Goal: Obtain resource: Obtain resource

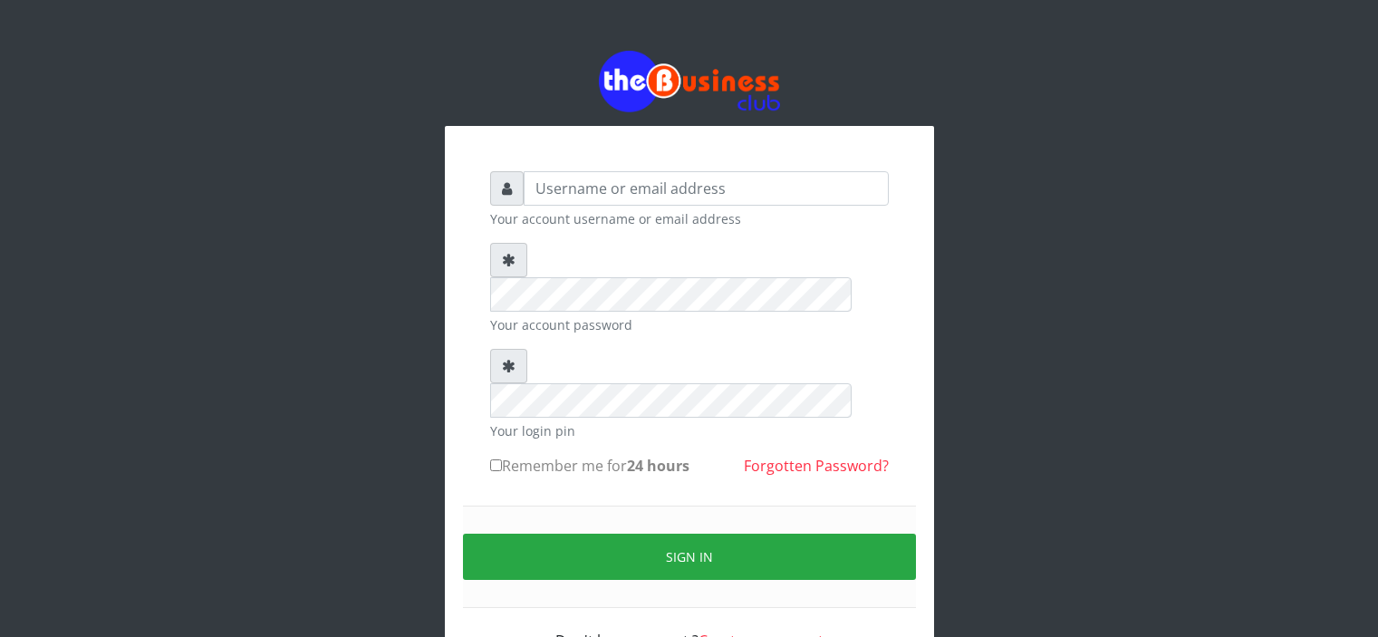
click at [560, 190] on input "text" at bounding box center [706, 188] width 365 height 34
type input "Saremater"
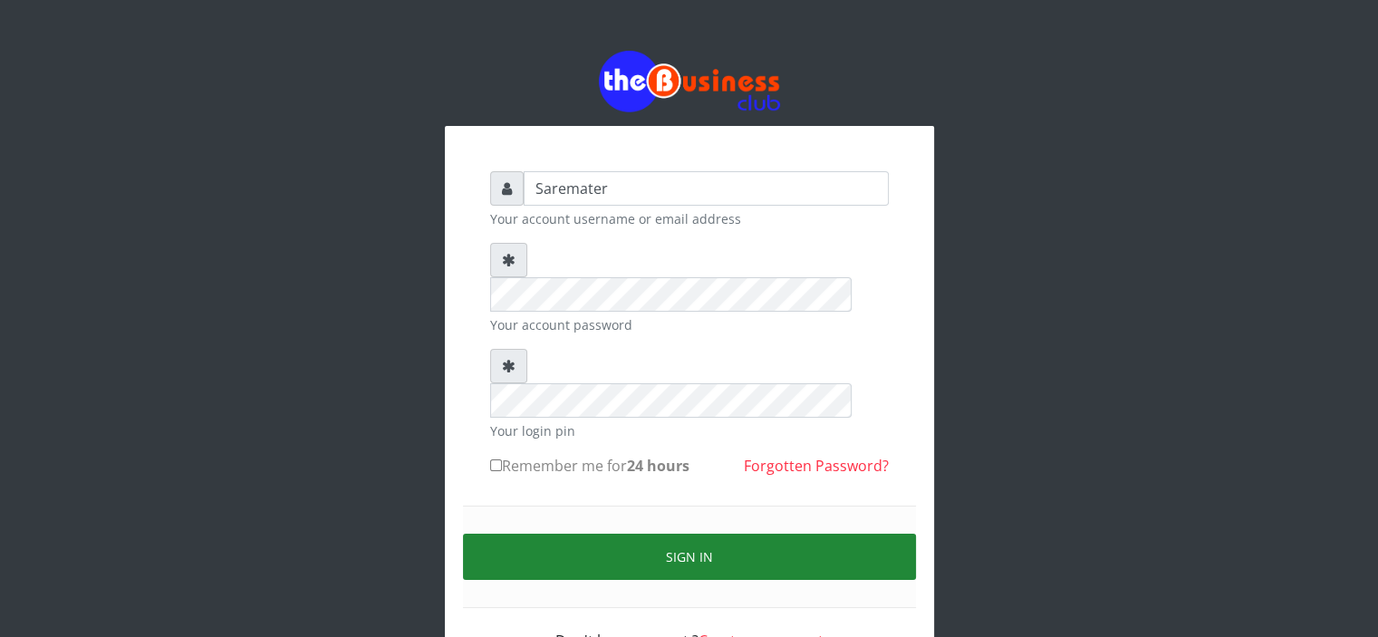
click at [674, 534] on button "Sign in" at bounding box center [689, 557] width 453 height 46
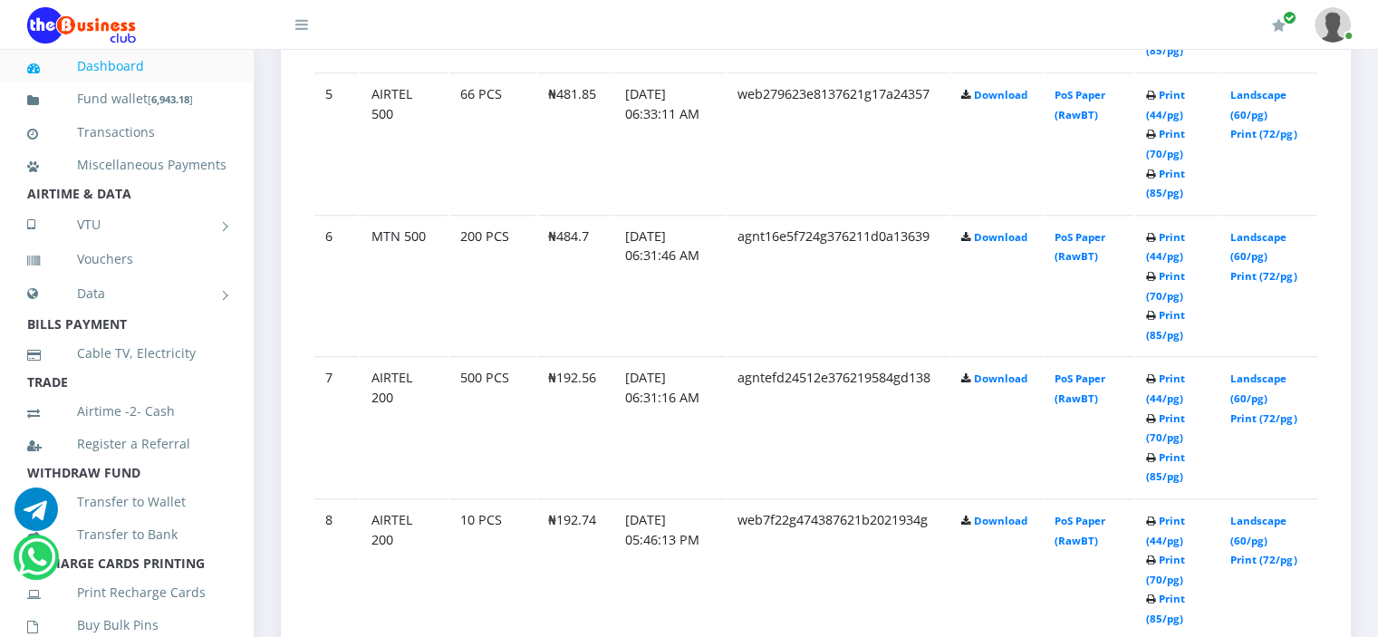
scroll to position [1678, 0]
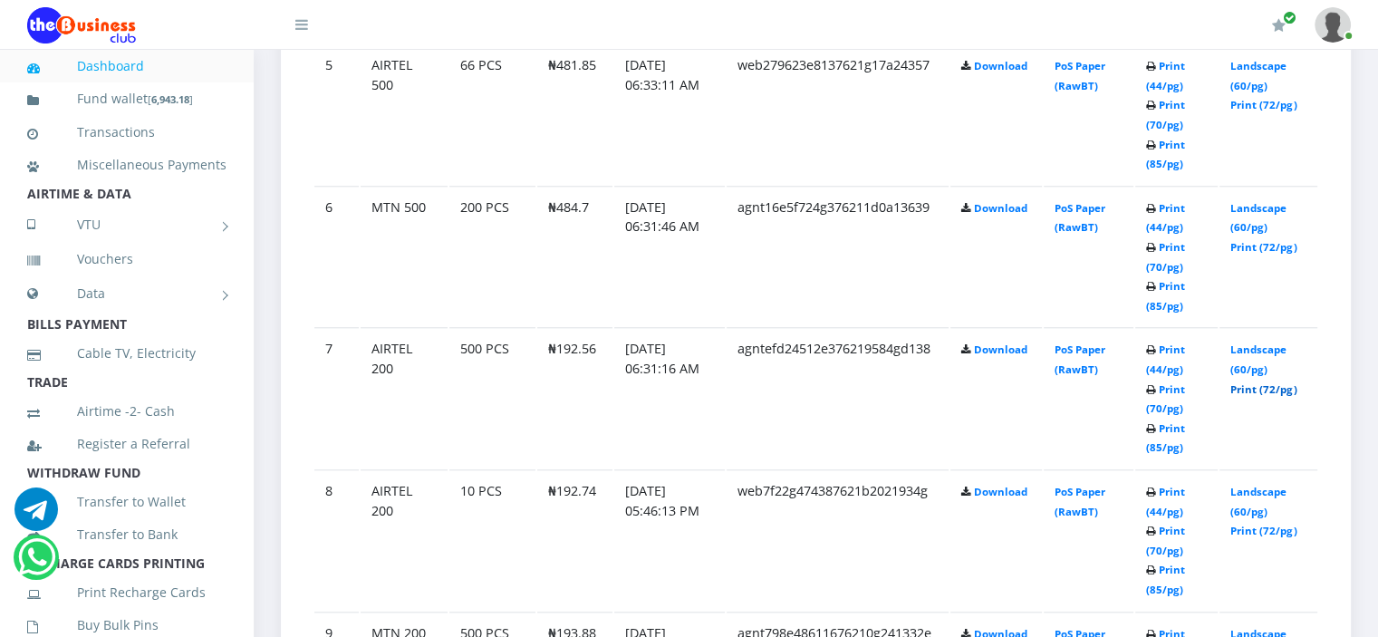
click at [1252, 382] on link "Print (72/pg)" at bounding box center [1264, 389] width 66 height 14
click at [1242, 240] on link "Print (72/pg)" at bounding box center [1264, 247] width 66 height 14
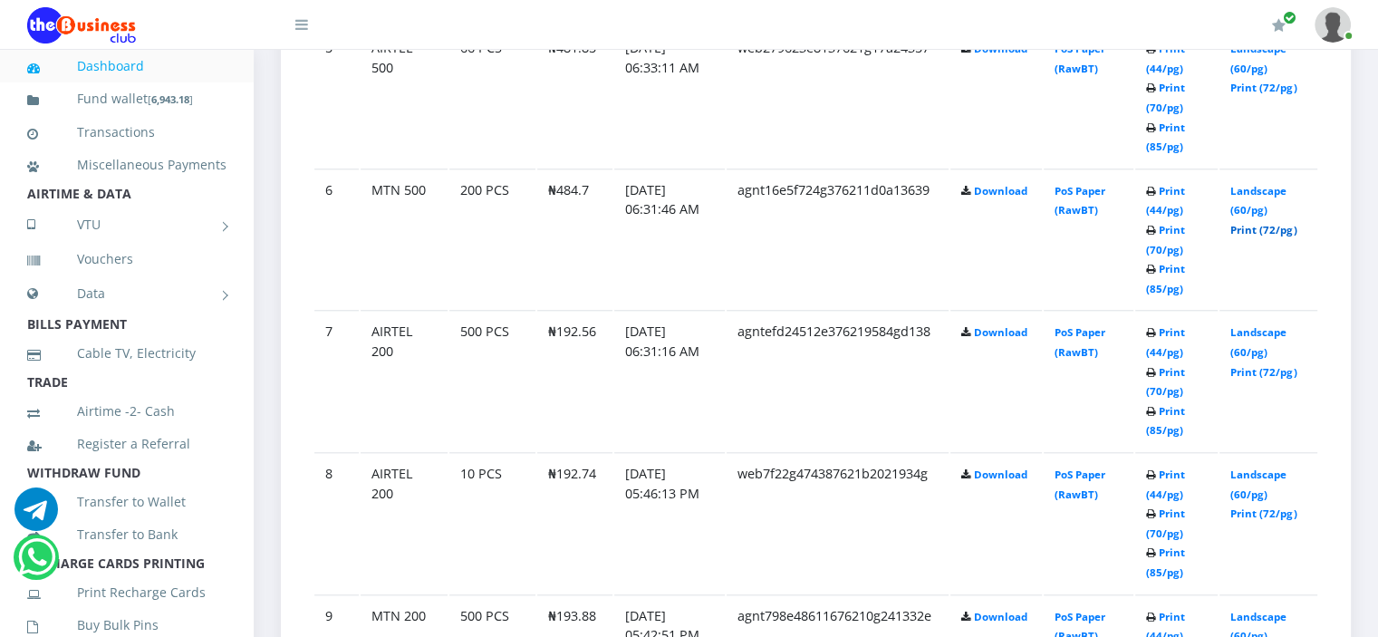
scroll to position [1684, 0]
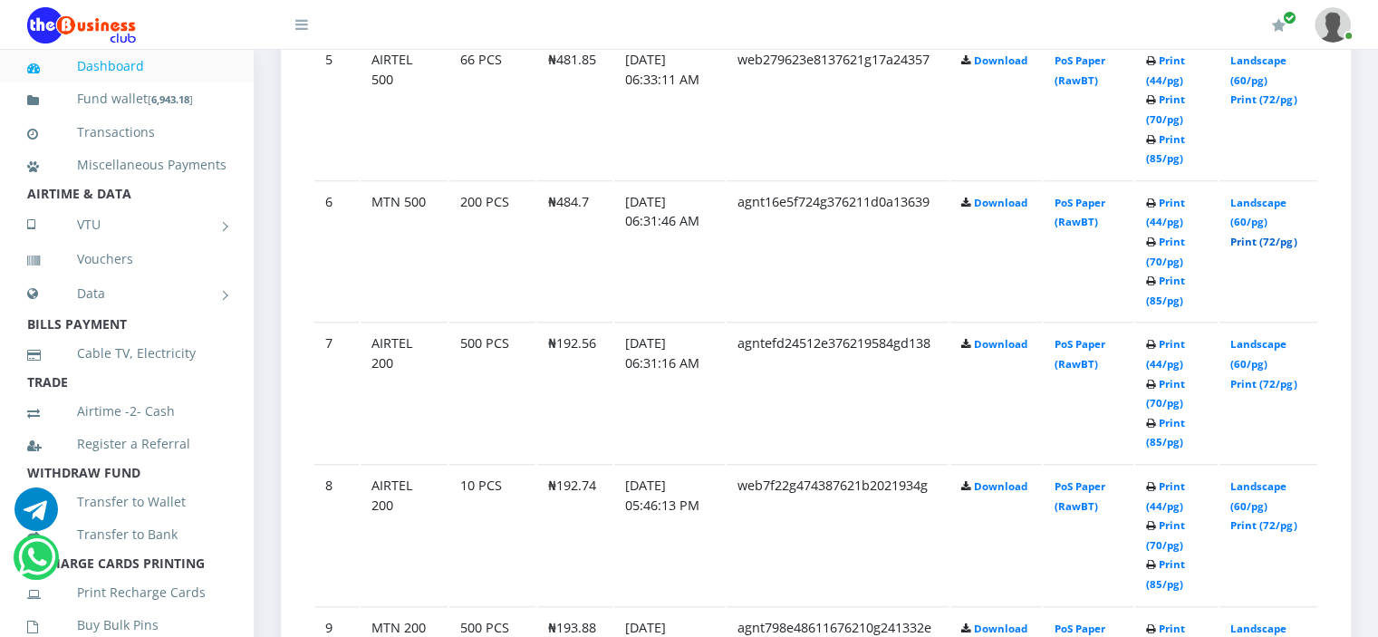
click at [1260, 235] on link "Print (72/pg)" at bounding box center [1264, 242] width 66 height 14
click at [1264, 377] on link "Print (72/pg)" at bounding box center [1264, 384] width 66 height 14
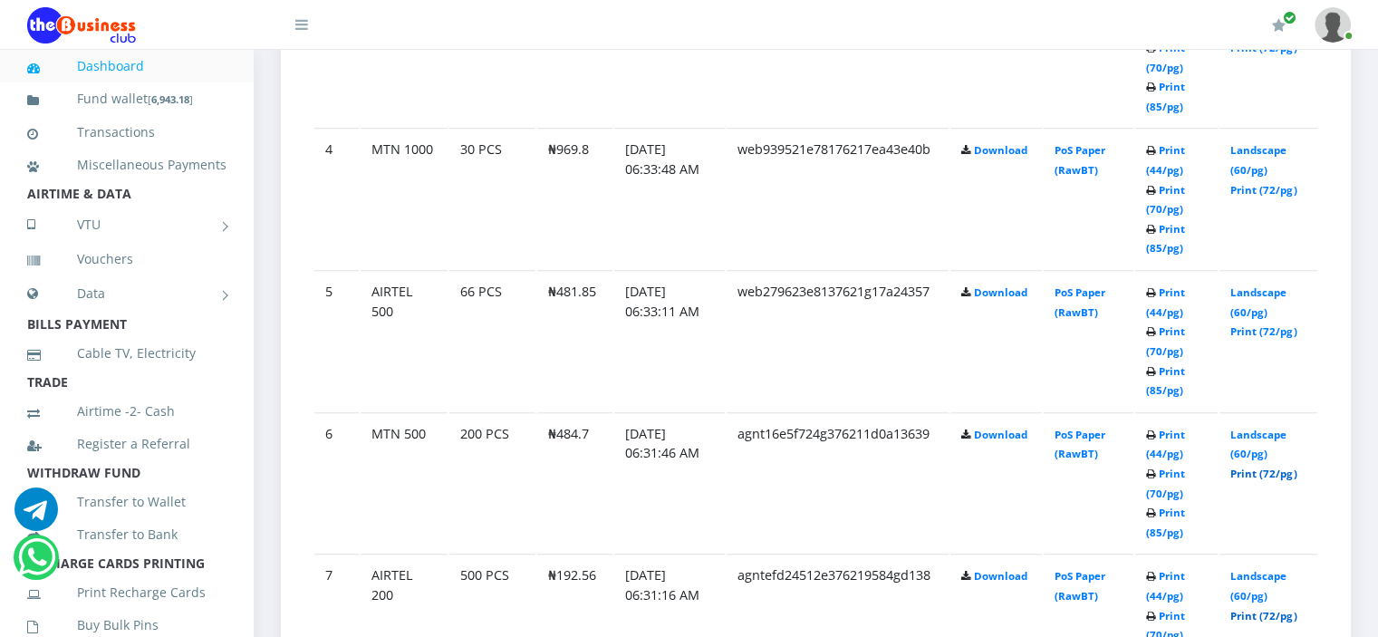
scroll to position [1428, 0]
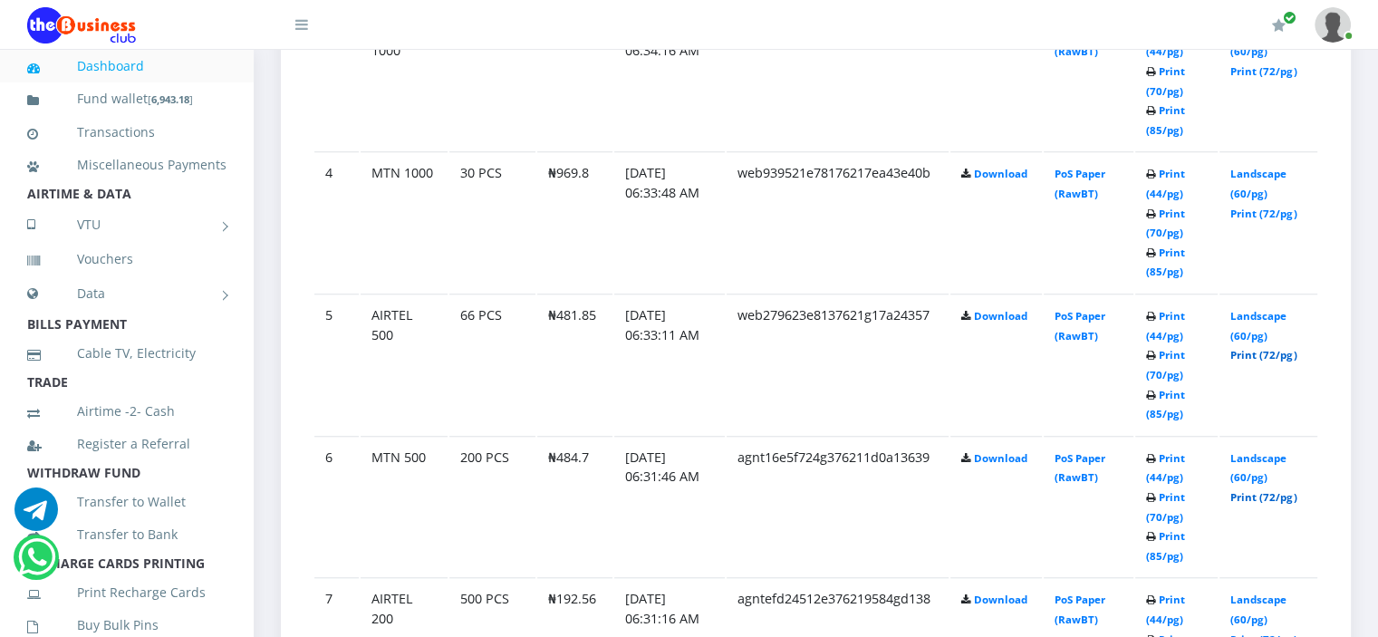
click at [1258, 351] on link "Print (72/pg)" at bounding box center [1264, 355] width 66 height 14
click at [1250, 169] on link "Landscape (60/pg)" at bounding box center [1259, 184] width 56 height 34
